Goal: Find specific page/section: Find specific page/section

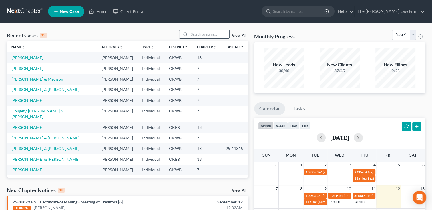
click at [205, 34] on input "search" at bounding box center [209, 34] width 40 height 8
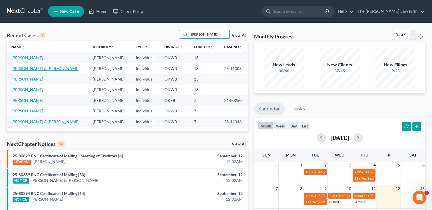
type input "[PERSON_NAME]"
click at [35, 68] on link "[PERSON_NAME] & [PERSON_NAME]" at bounding box center [45, 68] width 68 height 5
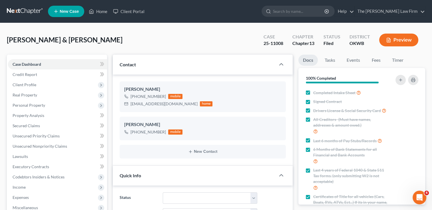
scroll to position [440, 0]
drag, startPoint x: 263, startPoint y: 43, endPoint x: 285, endPoint y: 45, distance: 22.3
click at [286, 45] on div "Case 25-11008" at bounding box center [273, 40] width 29 height 17
drag, startPoint x: 285, startPoint y: 45, endPoint x: 276, endPoint y: 44, distance: 9.2
copy div "25-11008"
